Goal: Task Accomplishment & Management: Manage account settings

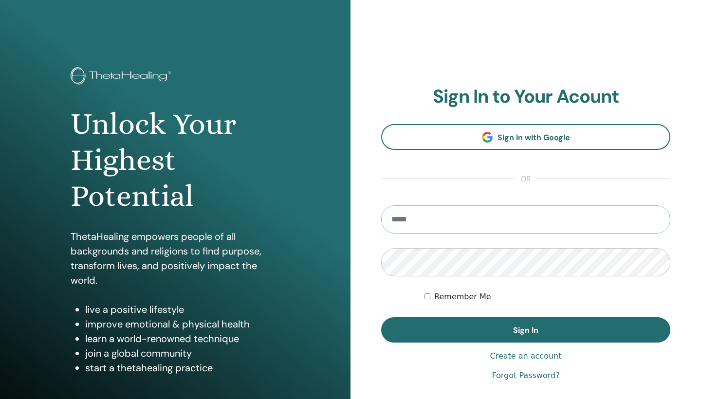
type input "**********"
click at [526, 330] on button "Sign In" at bounding box center [525, 330] width 289 height 25
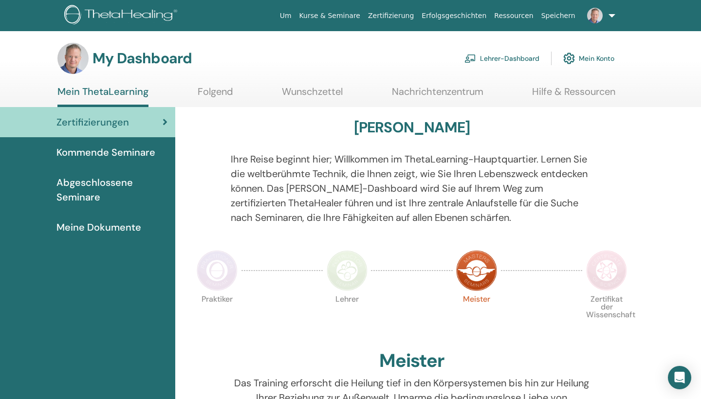
click at [492, 59] on link "Lehrer-Dashboard" at bounding box center [502, 58] width 75 height 21
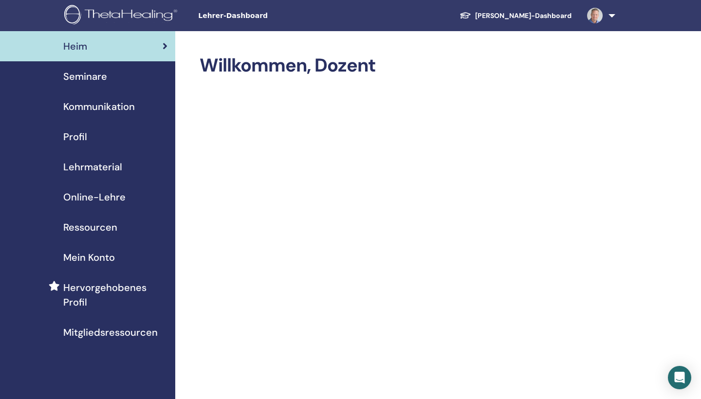
click at [90, 81] on span "Seminare" at bounding box center [85, 76] width 44 height 15
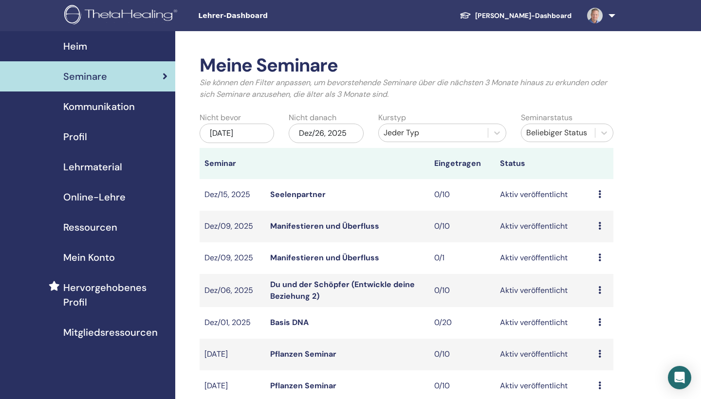
click at [462, 132] on div "Jeder Typ" at bounding box center [433, 133] width 99 height 12
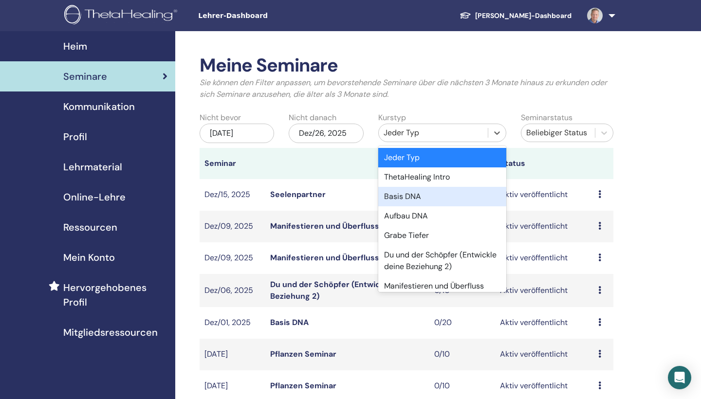
click at [436, 199] on div "Basis DNA" at bounding box center [443, 196] width 128 height 19
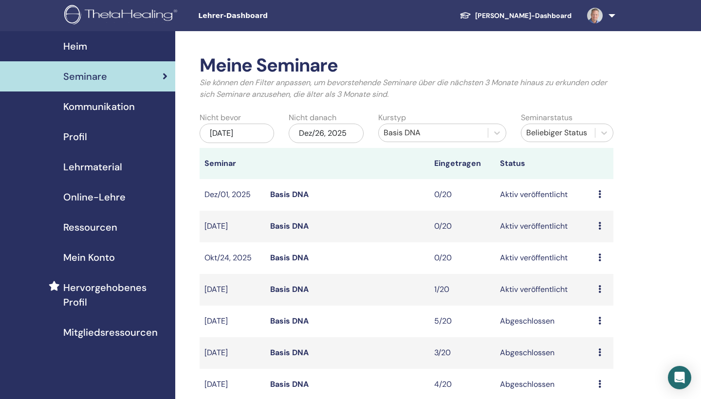
click at [592, 18] on img at bounding box center [595, 16] width 16 height 16
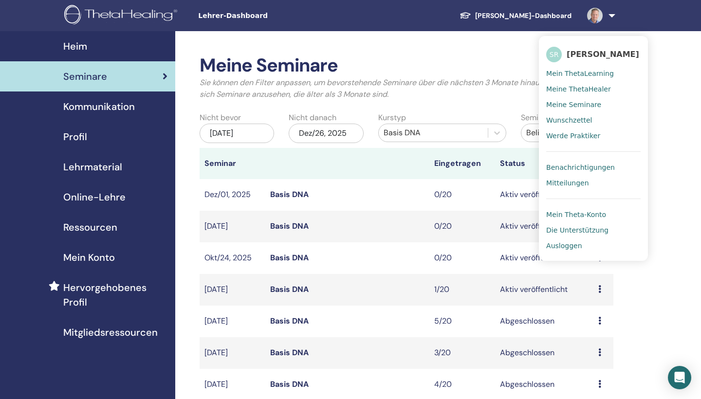
click at [568, 246] on span "Ausloggen" at bounding box center [565, 246] width 36 height 9
